Goal: Find specific fact: Find specific fact

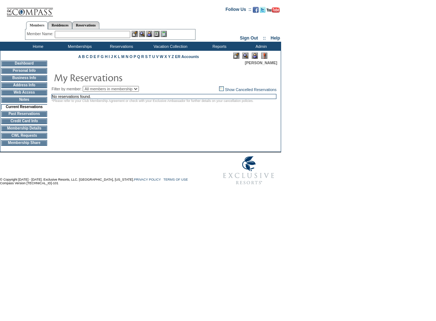
click at [28, 71] on td "Personal Info" at bounding box center [24, 71] width 46 height 6
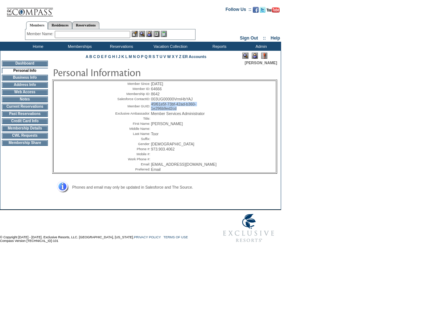
drag, startPoint x: 183, startPoint y: 111, endPoint x: 151, endPoint y: 108, distance: 32.5
click at [151, 108] on table "Member Since: [DATE] Member ID: 64666 Membership ID: 8642 Salesforce ContactID:…" at bounding box center [164, 126] width 109 height 91
copy span "45f61e5f-73bf-42ad-b360-1e296b9ed2cd"
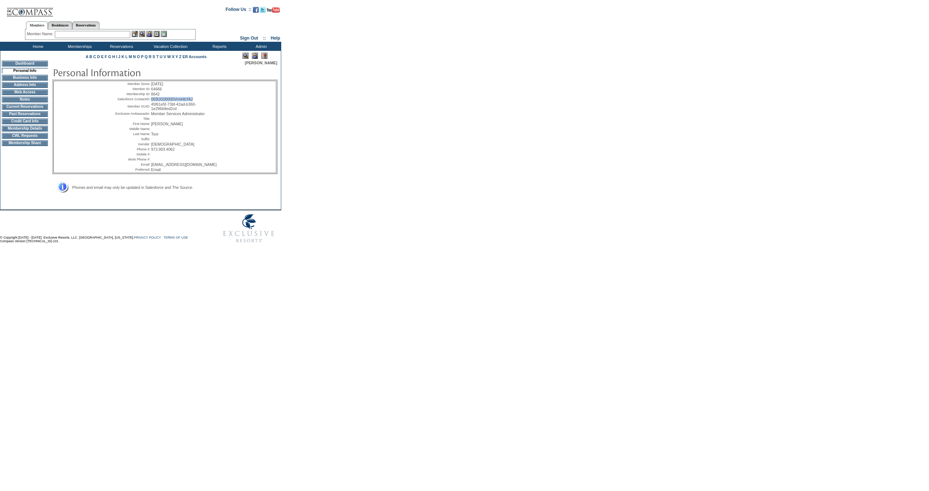
drag, startPoint x: 197, startPoint y: 102, endPoint x: 151, endPoint y: 103, distance: 45.7
click at [151, 101] on td "003UG00000VrmHbYAJ" at bounding box center [184, 99] width 67 height 4
copy span "003UG00000VrmHbYAJ"
